Goal: Information Seeking & Learning: Check status

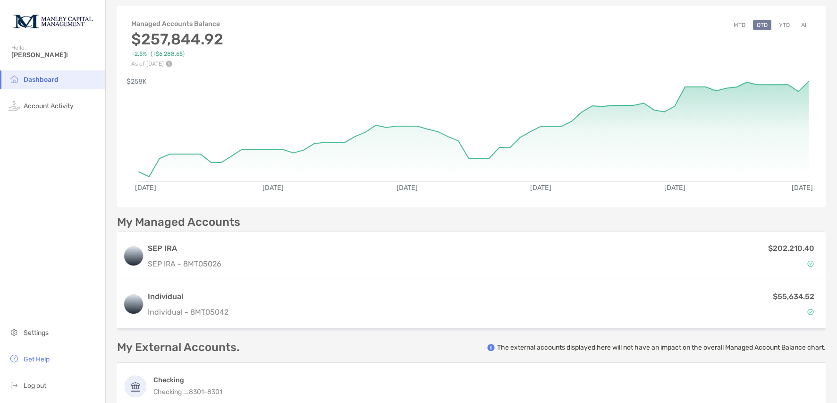
scroll to position [36, 0]
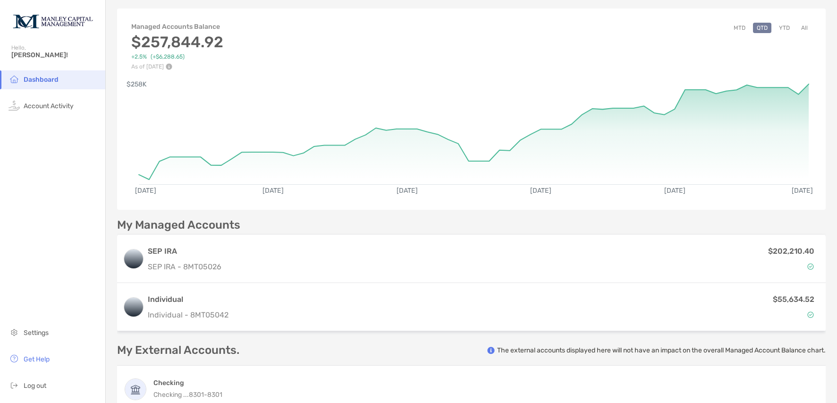
click at [804, 30] on div "Managed Accounts Balance $257,844.92 +2.5% ( +$6,288.65 ) As of [DATE] MTD QTD …" at bounding box center [471, 41] width 708 height 57
click at [799, 30] on button "All" at bounding box center [804, 28] width 14 height 10
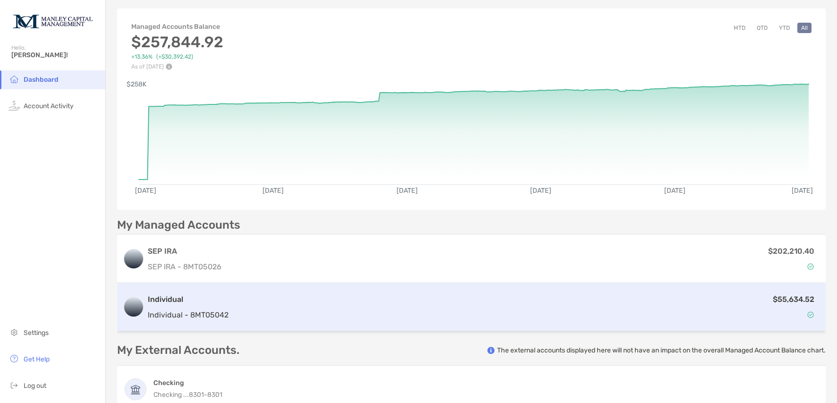
click at [291, 307] on div "$55,634.52" at bounding box center [526, 306] width 588 height 27
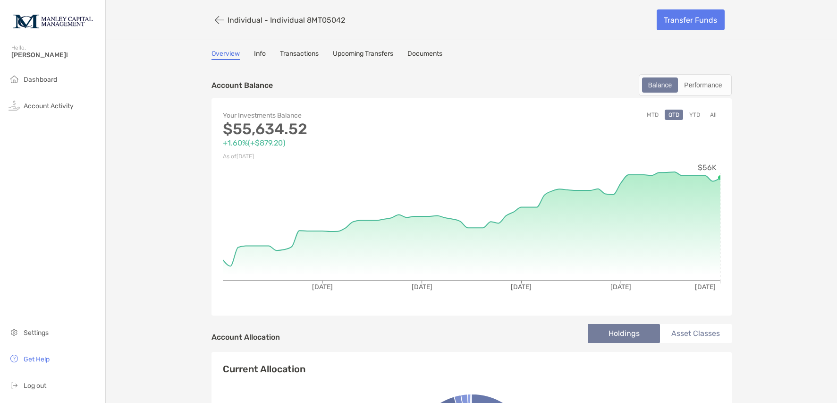
click at [710, 116] on button "All" at bounding box center [713, 115] width 14 height 10
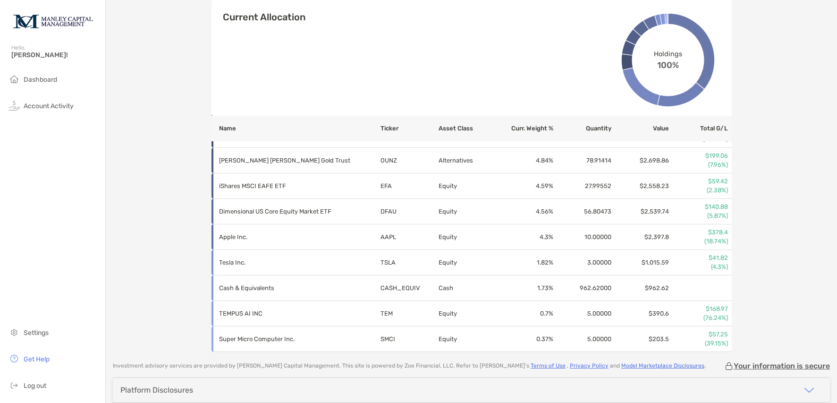
scroll to position [458, 0]
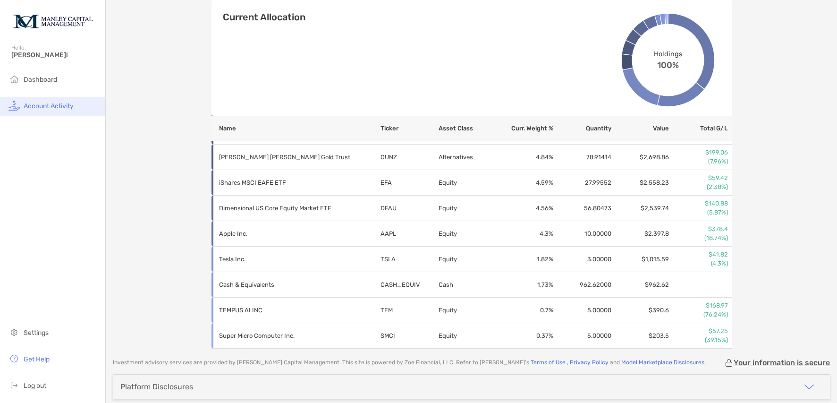
click at [46, 103] on span "Account Activity" at bounding box center [49, 106] width 50 height 8
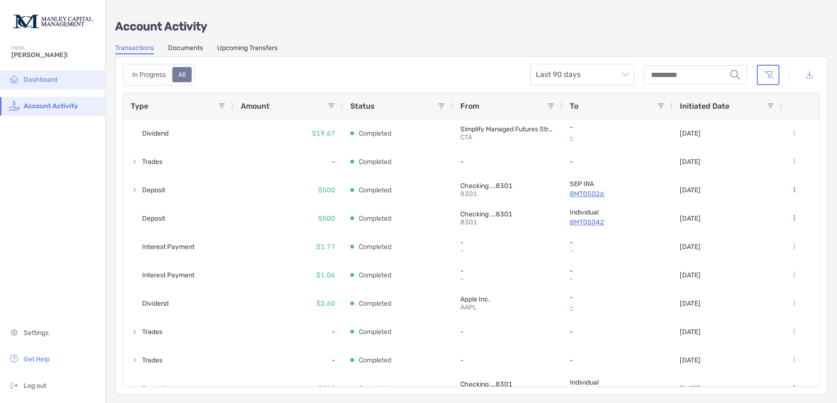
click at [43, 79] on span "Dashboard" at bounding box center [41, 80] width 34 height 8
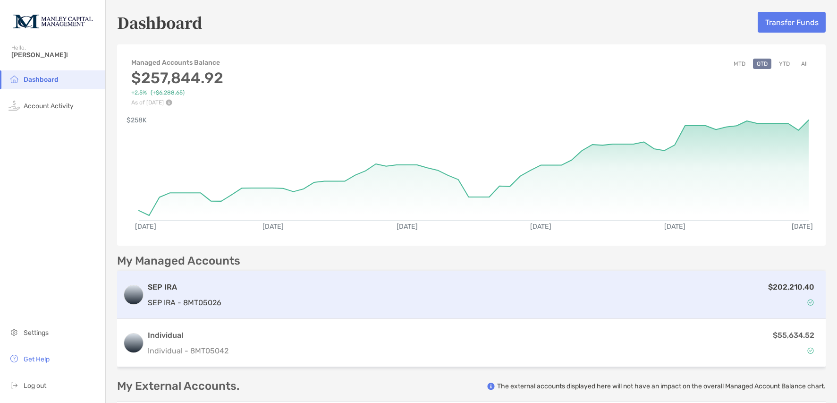
click at [272, 294] on div "$202,210.40" at bounding box center [522, 294] width 595 height 27
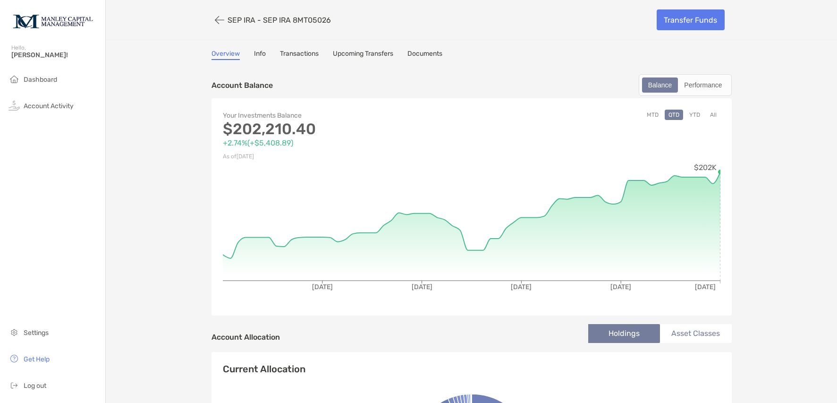
click at [689, 115] on button "YTD" at bounding box center [694, 115] width 18 height 10
